Goal: Obtain resource: Download file/media

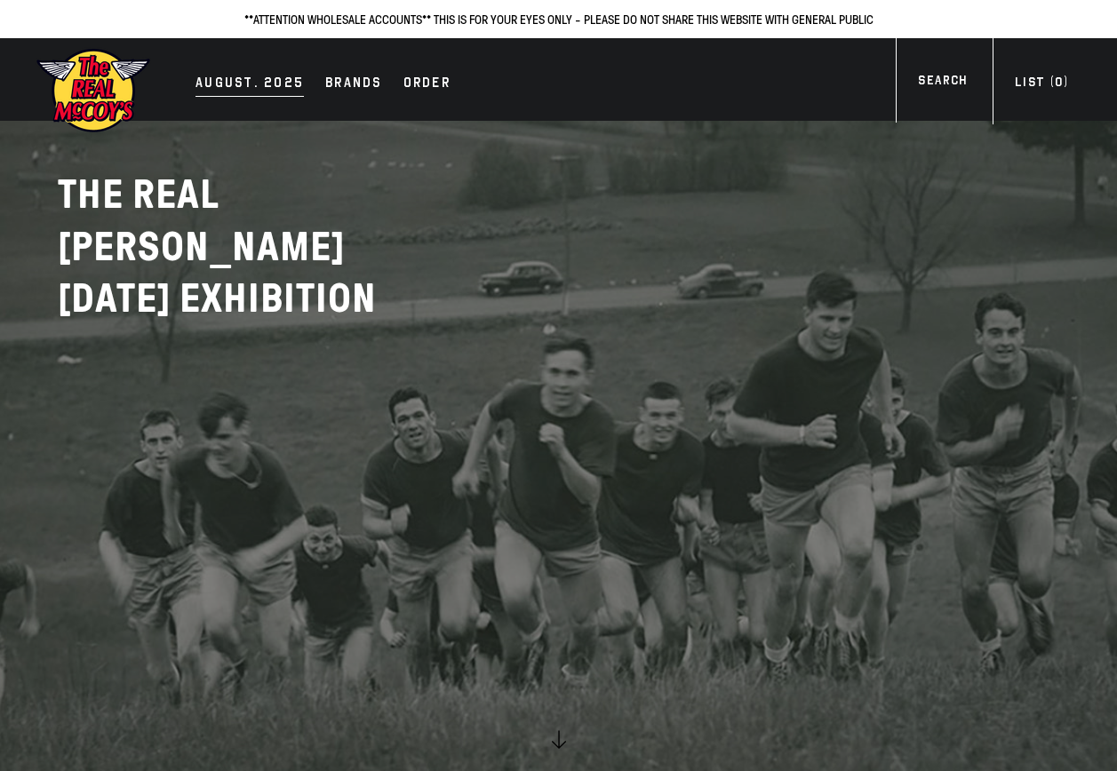
click at [252, 85] on div "AUGUST. 2025" at bounding box center [249, 84] width 108 height 25
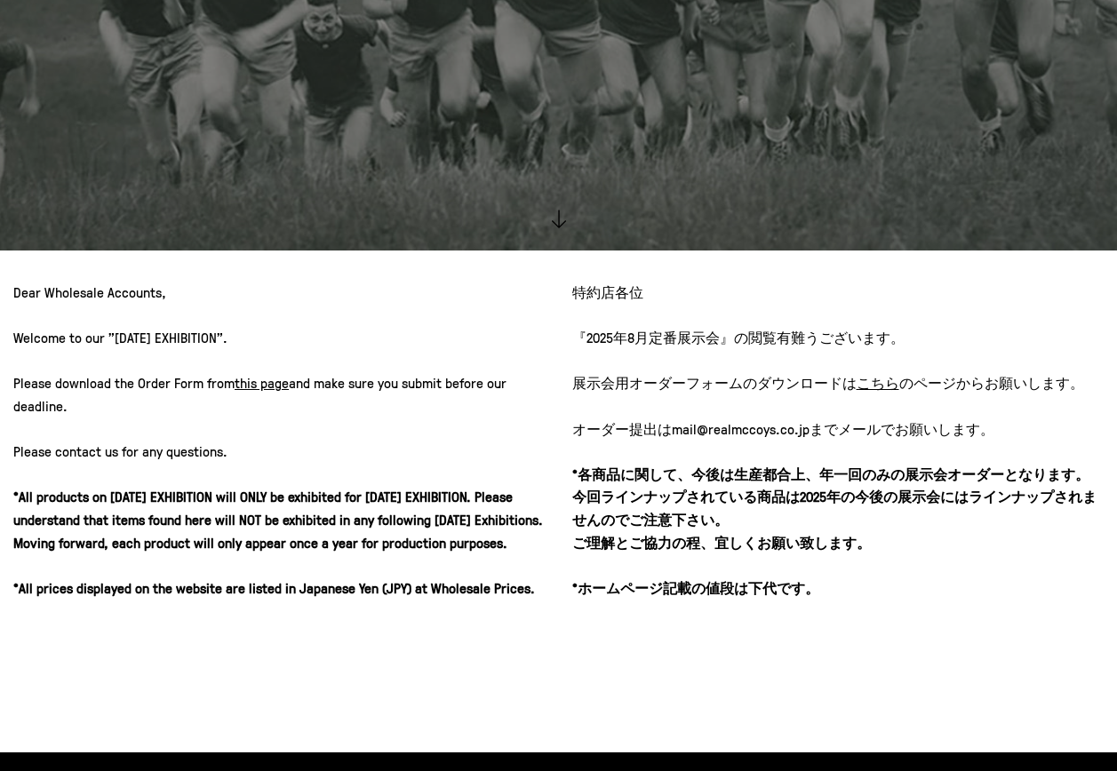
scroll to position [533, 0]
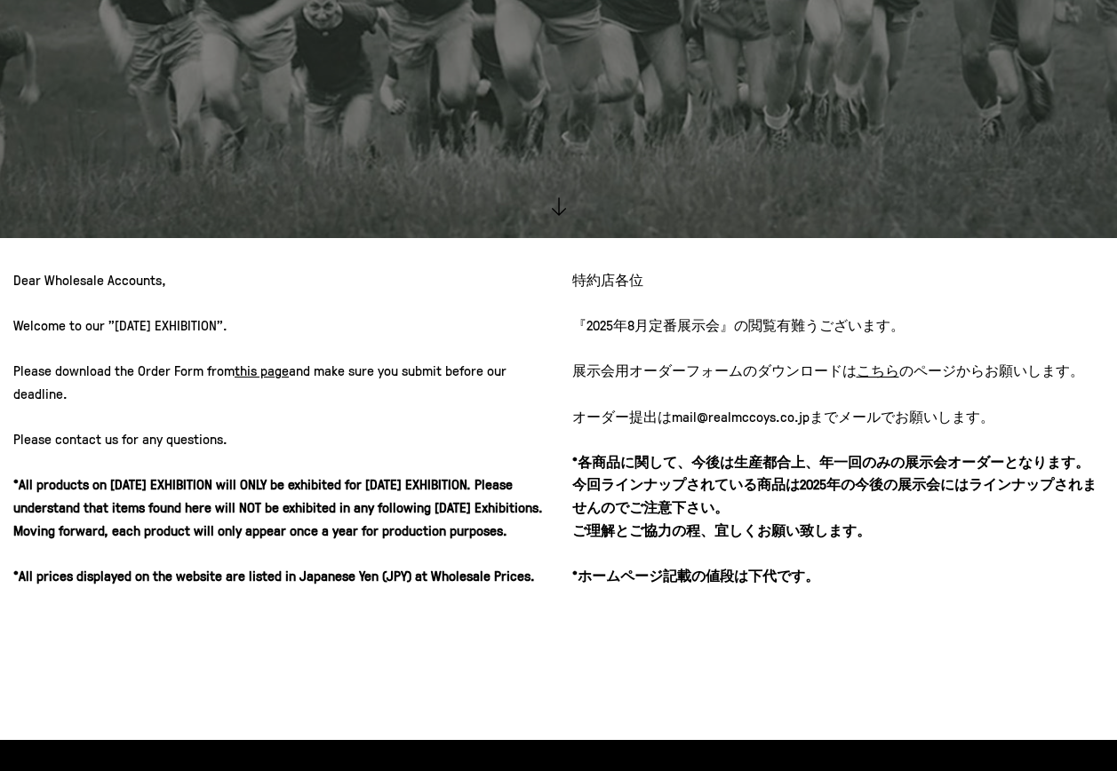
click at [808, 617] on div "特約店各位 『[DATE]定番展示会』の閲覧有難うございます。 展示会用オーダーフォームのダウンロードは こちら のページ からお願いします。 オーダー提出は…" at bounding box center [838, 459] width 532 height 381
click at [869, 366] on u "こちら" at bounding box center [877, 371] width 43 height 20
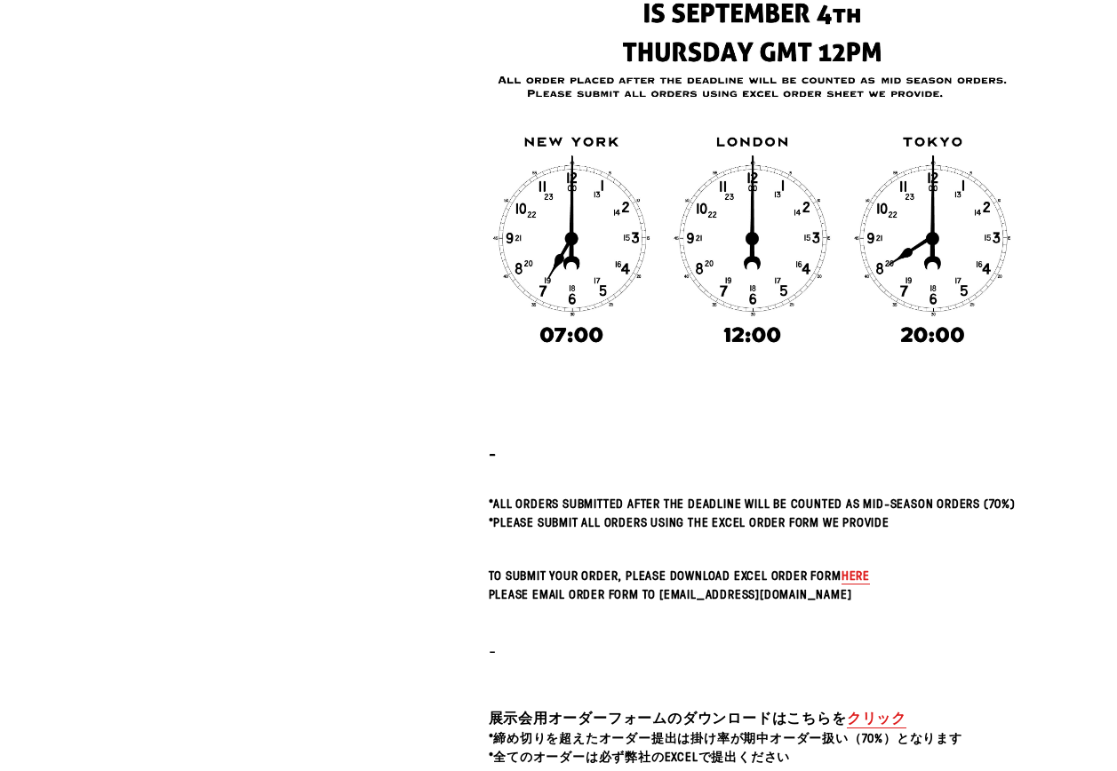
scroll to position [355, 0]
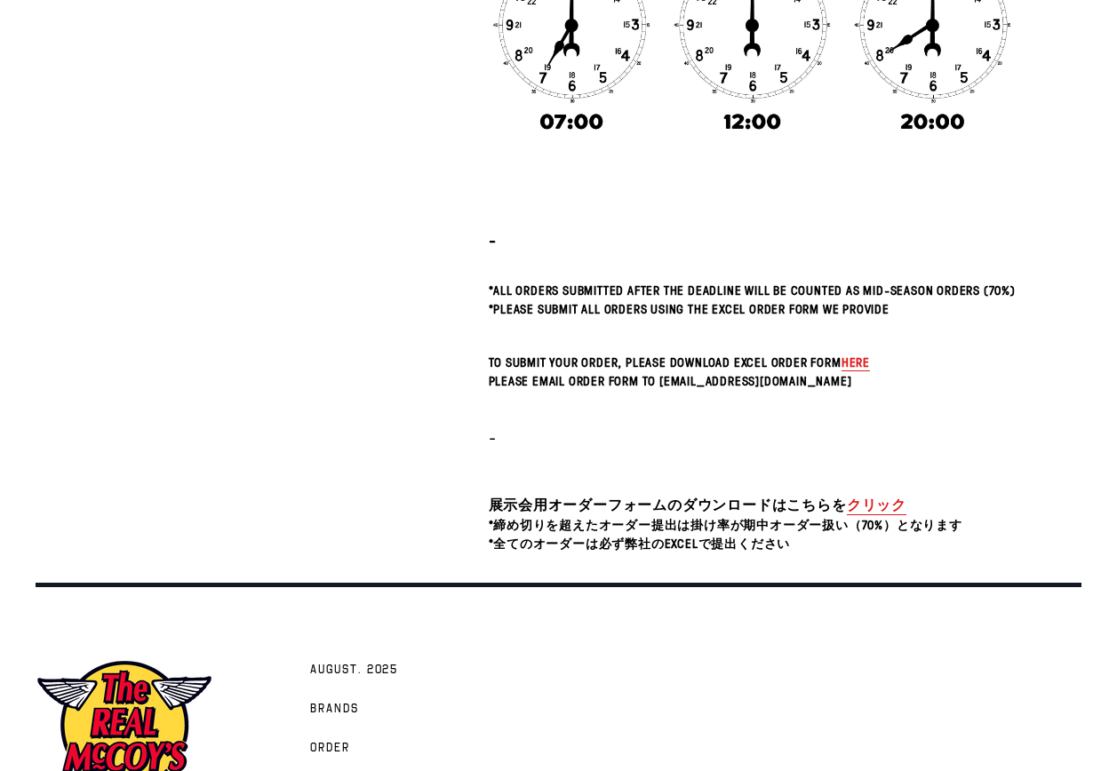
click at [887, 503] on link "クリック" at bounding box center [877, 505] width 60 height 20
